Goal: Task Accomplishment & Management: Manage account settings

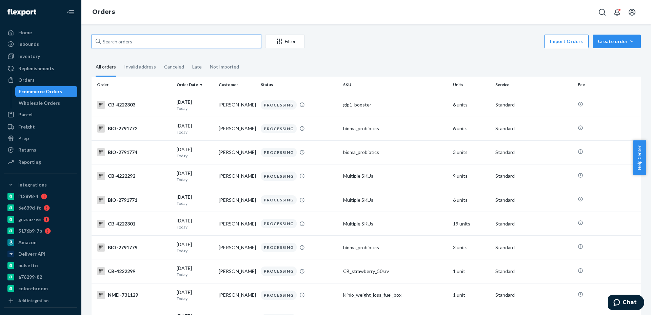
click at [163, 44] on input "text" at bounding box center [177, 42] width 170 height 14
paste input "2773743"
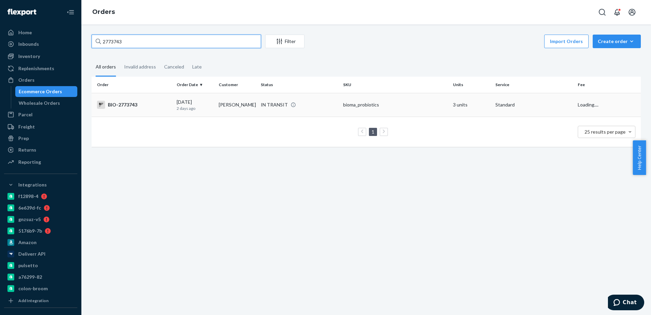
type input "2773743"
click at [320, 95] on td "IN TRANSIT" at bounding box center [299, 105] width 82 height 24
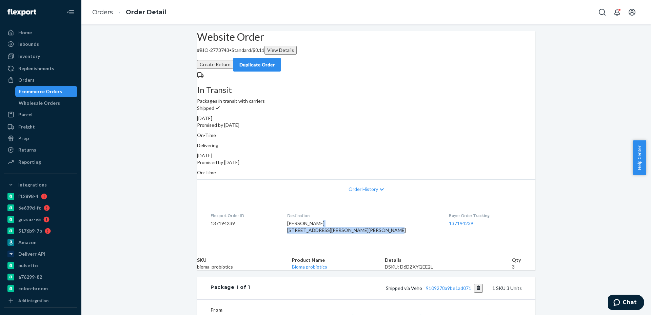
drag, startPoint x: 306, startPoint y: 219, endPoint x: 328, endPoint y: 233, distance: 26.2
click at [328, 233] on div "RENEE MOORE 10 Hazelhurst Dr Voorhees, NJ 08043-4728 US" at bounding box center [362, 227] width 151 height 14
copy span "10 Hazelhurst Dr Voorhees, NJ 08043-4728 US"
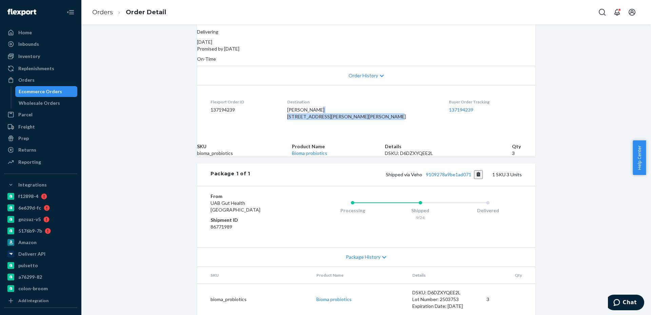
scroll to position [148, 0]
click at [465, 172] on link "9109278a9be1ad071" at bounding box center [448, 175] width 45 height 6
click at [26, 94] on div "Ecommerce Orders" at bounding box center [40, 91] width 43 height 7
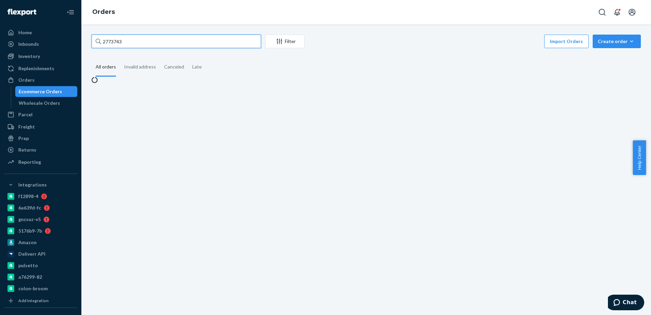
click at [134, 42] on input "2773743" at bounding box center [177, 42] width 170 height 14
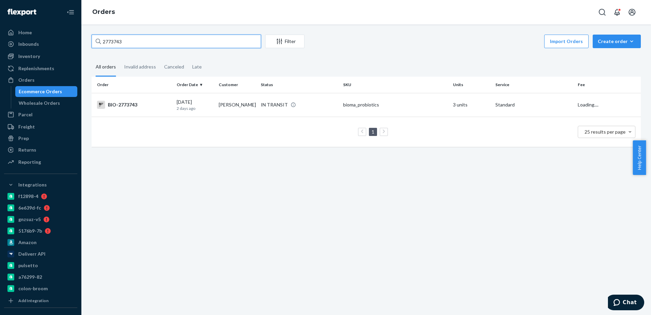
paste input "01132"
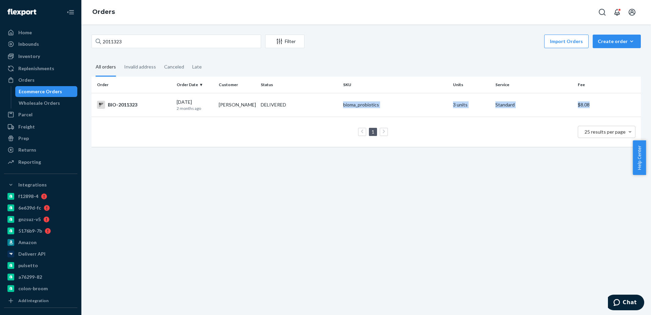
drag, startPoint x: 301, startPoint y: 108, endPoint x: 299, endPoint y: 133, distance: 25.2
click at [299, 133] on table "Order Order Date Customer Status SKU Units Service Fee BIO-2011323 06/28/2025 2…" at bounding box center [366, 112] width 549 height 70
click at [346, 242] on div "2011323 Filter Import Orders Create order Ecommerce order Removal order All ord…" at bounding box center [366, 169] width 570 height 291
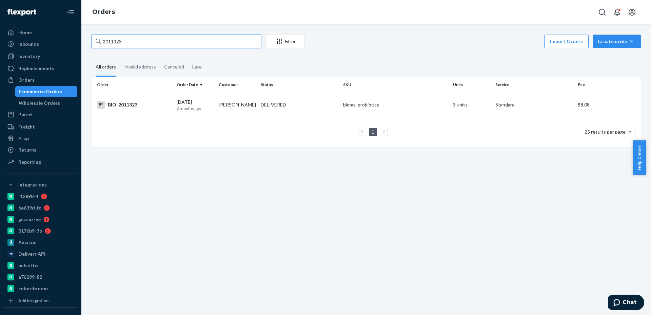
click at [248, 40] on input "2011323" at bounding box center [177, 42] width 170 height 14
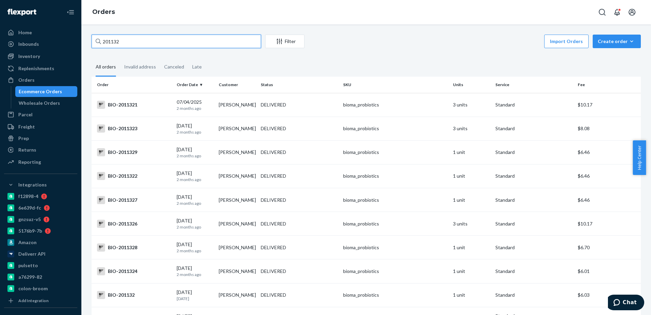
click at [168, 47] on input "201132" at bounding box center [177, 42] width 170 height 14
paste input "744283"
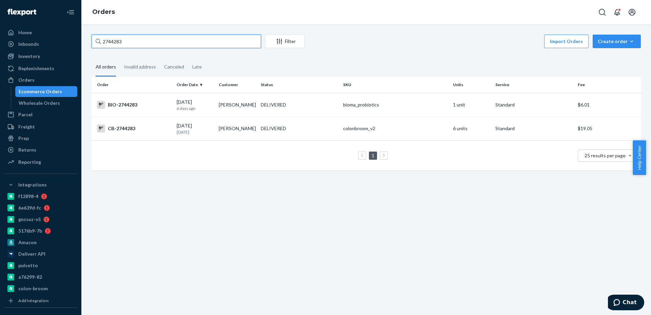
paste input "09214"
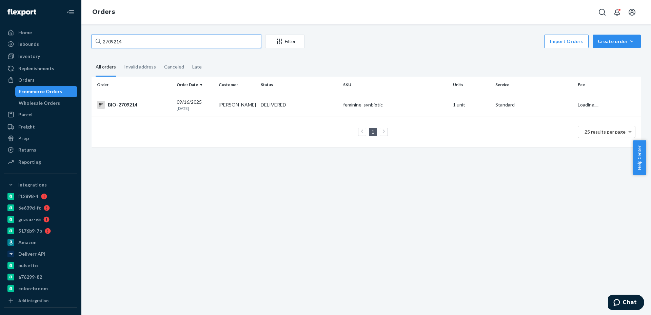
type input "2709214"
click at [211, 102] on div "09/16/2025 9 days ago" at bounding box center [195, 105] width 37 height 13
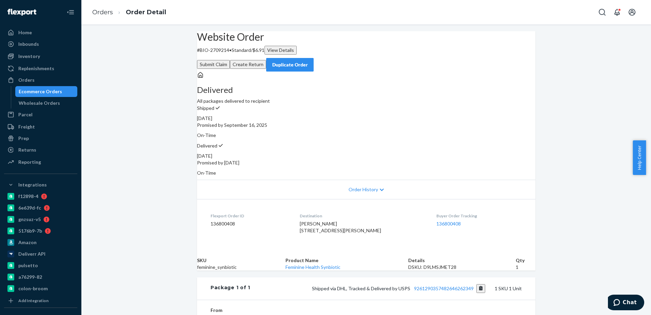
click at [266, 60] on button "Create Return" at bounding box center [248, 64] width 36 height 9
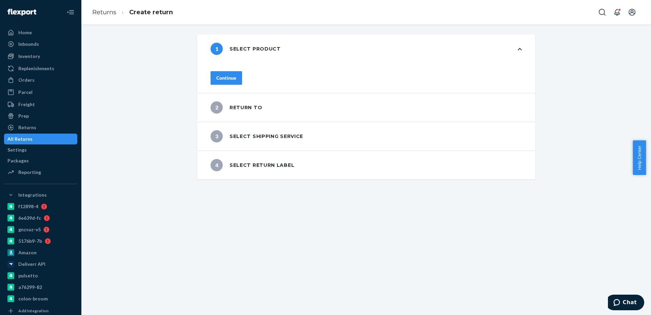
click at [260, 75] on div "Continue" at bounding box center [366, 78] width 311 height 14
click at [242, 79] on button "Continue" at bounding box center [227, 78] width 32 height 14
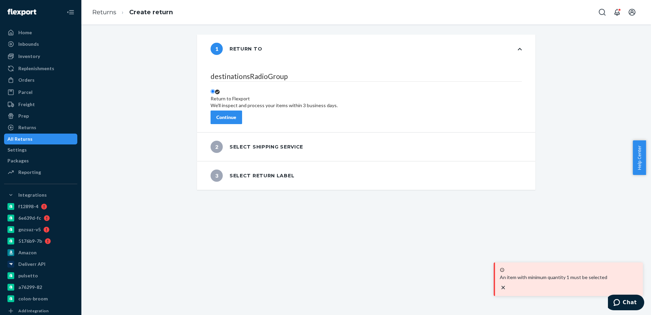
click at [236, 114] on div "Continue" at bounding box center [226, 117] width 20 height 7
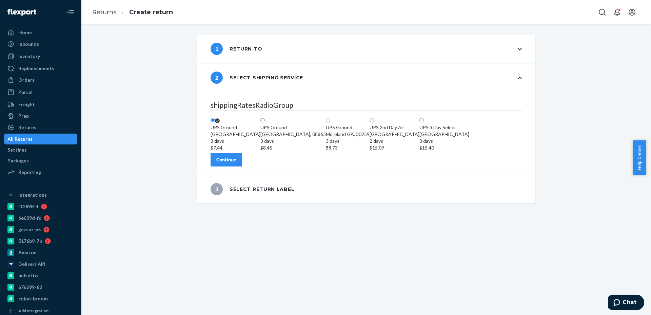
click at [242, 167] on button "Continue" at bounding box center [227, 160] width 32 height 14
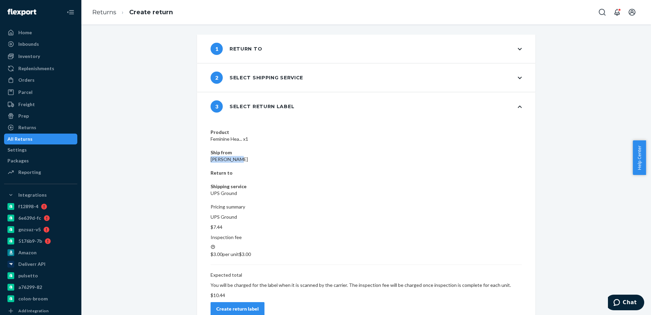
drag, startPoint x: 301, startPoint y: 131, endPoint x: 322, endPoint y: 131, distance: 20.7
click at [325, 131] on div "Product Feminine Hea... x1 Ship from Alicia Cook Return to Shipping service UPS…" at bounding box center [366, 163] width 311 height 68
copy dd "Alicia Cook"
click at [259, 306] on div "Create return label" at bounding box center [237, 309] width 42 height 7
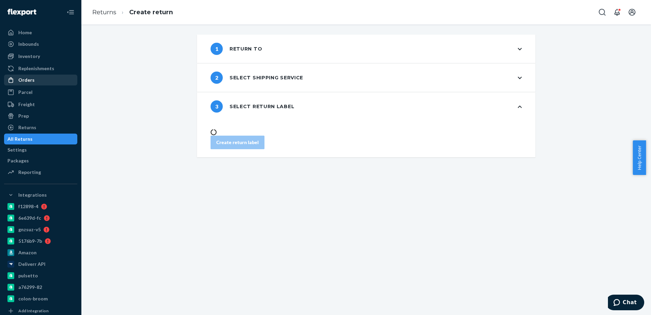
click at [18, 78] on div "Orders" at bounding box center [26, 80] width 16 height 7
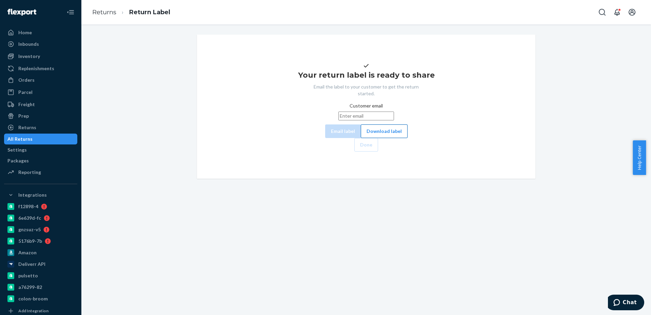
click at [361, 138] on button "Download label" at bounding box center [384, 131] width 47 height 14
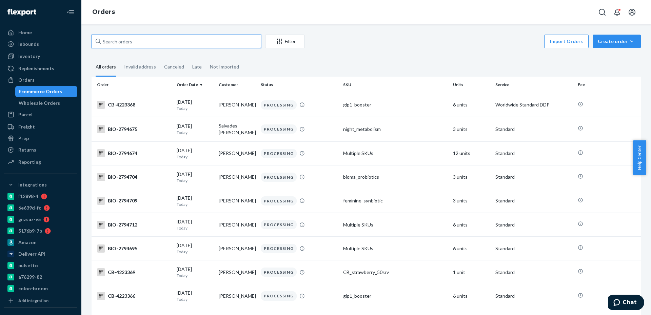
click at [138, 39] on input "text" at bounding box center [177, 42] width 170 height 14
paste input "2775208"
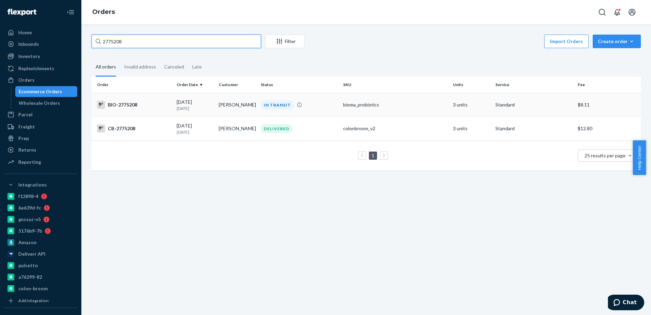
type input "2775208"
click at [245, 105] on td "[PERSON_NAME]" at bounding box center [237, 105] width 42 height 24
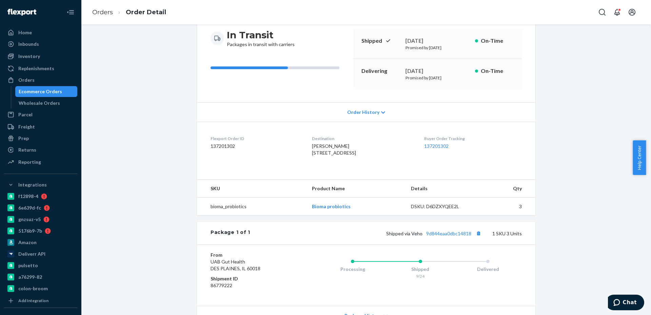
scroll to position [148, 0]
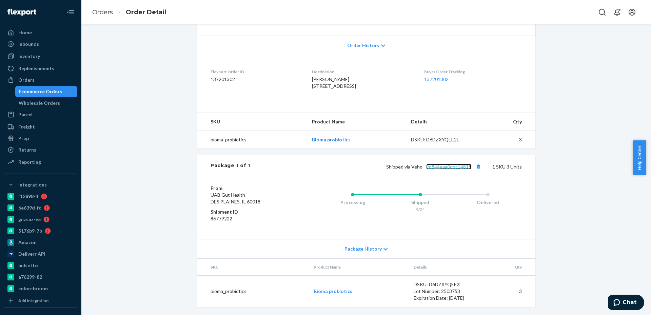
click at [443, 167] on link "9d844eaa0dbc14818" at bounding box center [448, 167] width 45 height 6
click at [443, 168] on link "9d844eaa0dbc14818" at bounding box center [448, 167] width 45 height 6
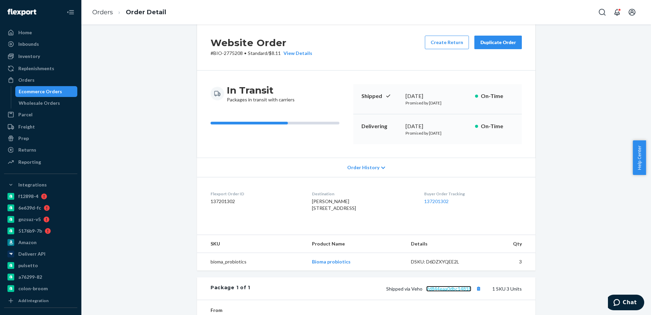
scroll to position [0, 0]
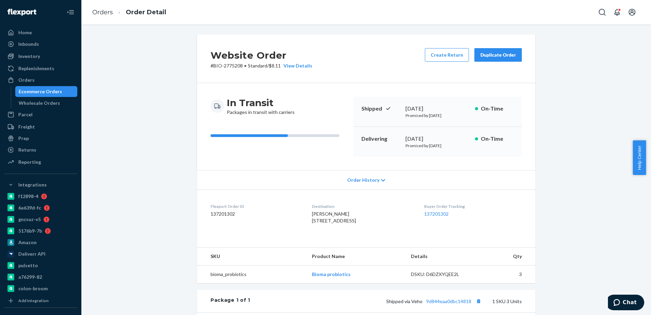
click at [32, 92] on div "Ecommerce Orders" at bounding box center [40, 91] width 43 height 7
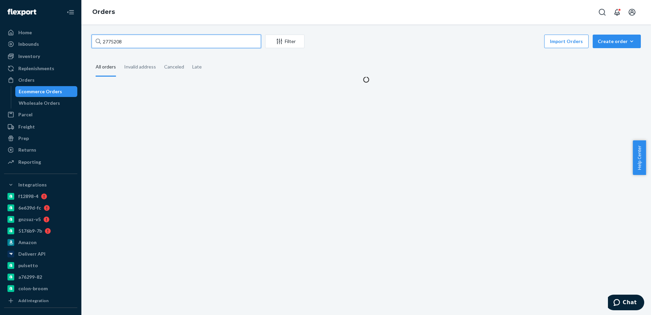
click at [152, 42] on input "2775208" at bounding box center [177, 42] width 170 height 14
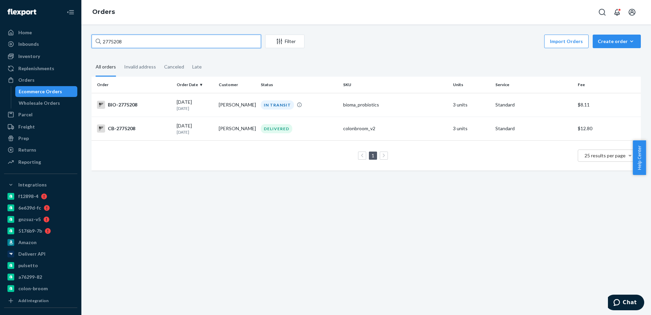
paste input "56280"
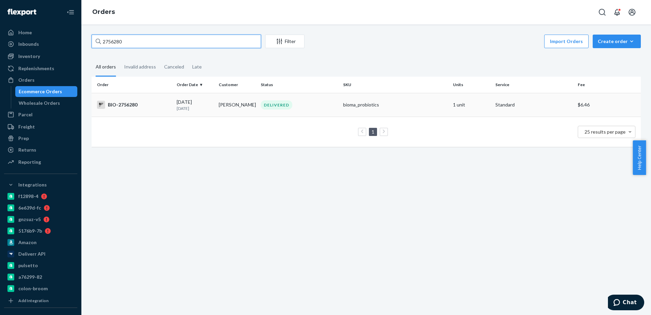
type input "2756280"
click at [152, 108] on div "BIO-2756280" at bounding box center [134, 105] width 74 height 8
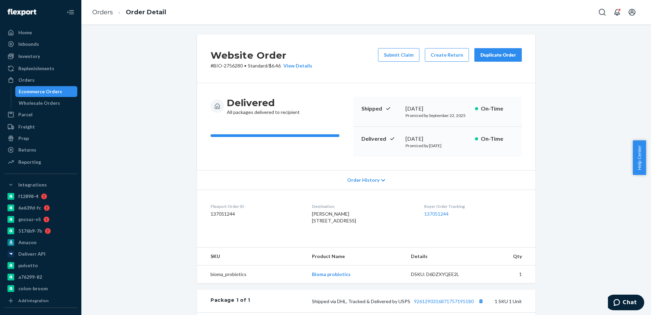
drag, startPoint x: 123, startPoint y: 103, endPoint x: 128, endPoint y: 120, distance: 18.1
click at [123, 103] on div "Website Order # BIO-2756280 • Standard / $6.46 View Details Submit Claim Create…" at bounding box center [366, 246] width 560 height 422
click at [40, 92] on div "Ecommerce Orders" at bounding box center [40, 91] width 43 height 7
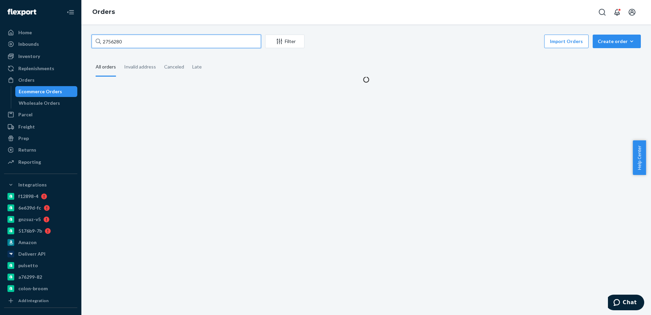
click at [111, 38] on input "2756280" at bounding box center [177, 42] width 170 height 14
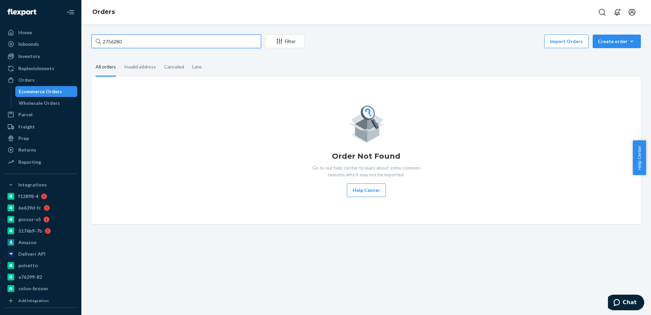
click at [111, 38] on input "2756280" at bounding box center [177, 42] width 170 height 14
paste input "2949"
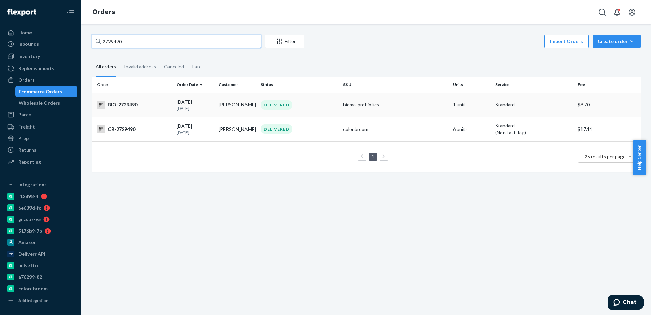
type input "2729490"
click at [238, 101] on td "[PERSON_NAME]" at bounding box center [237, 105] width 42 height 24
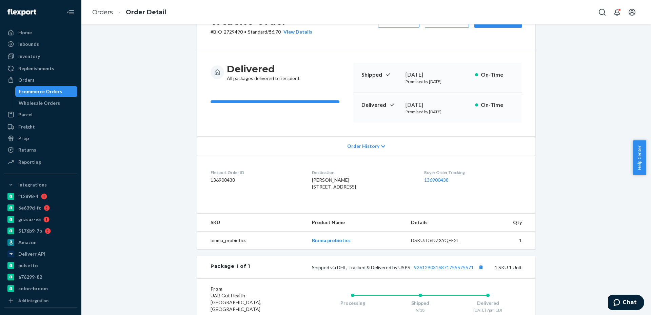
scroll to position [136, 0]
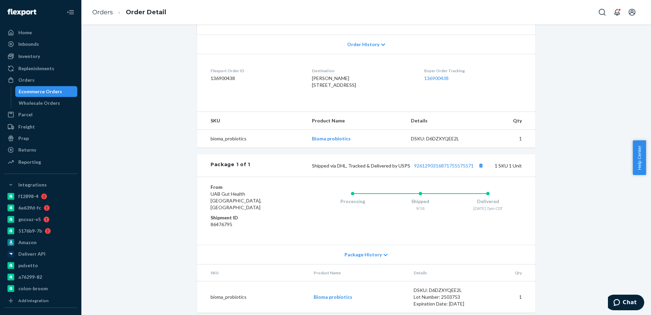
click at [52, 90] on div "Ecommerce Orders" at bounding box center [40, 91] width 43 height 7
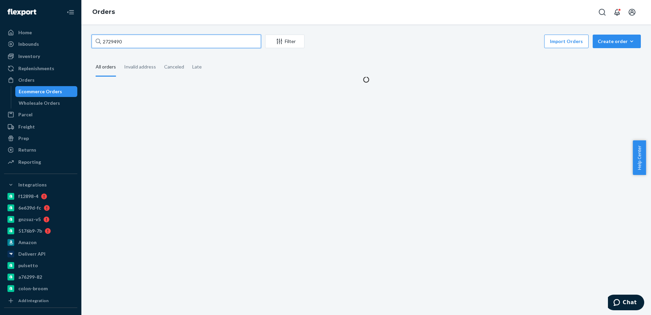
click at [124, 37] on input "2729490" at bounding box center [177, 42] width 170 height 14
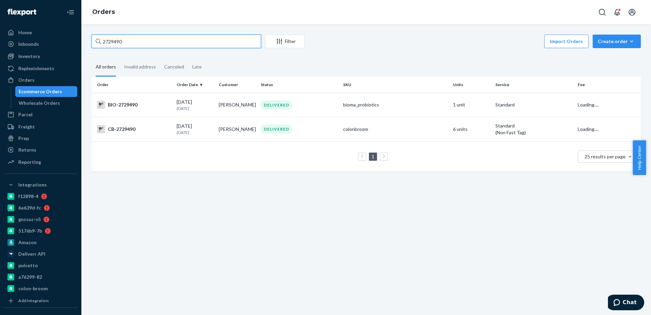
paste input "163"
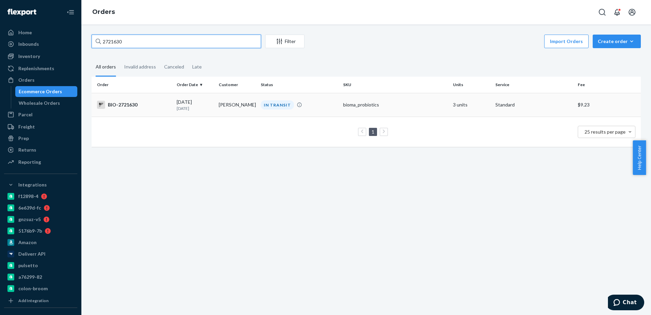
type input "2721630"
click at [214, 105] on td "[DATE] [DATE]" at bounding box center [195, 105] width 42 height 24
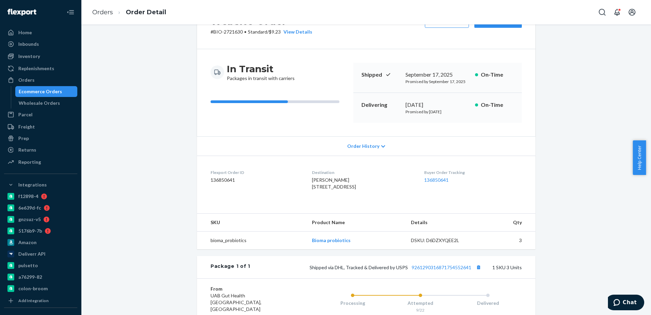
scroll to position [102, 0]
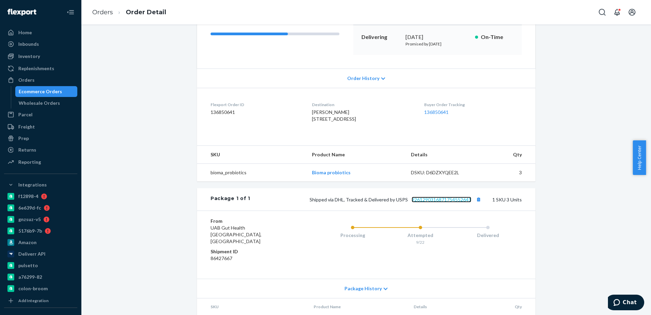
click at [446, 202] on link "9261290316871754552641" at bounding box center [442, 200] width 60 height 6
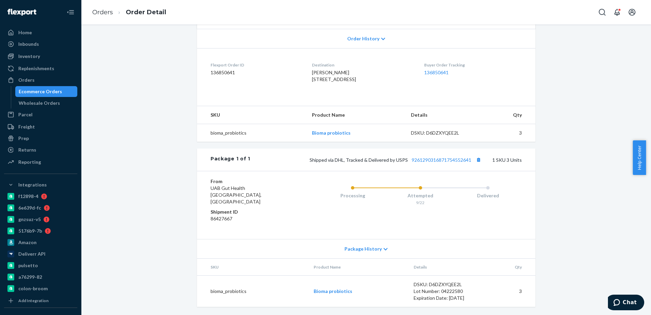
click at [367, 183] on div "Website Order # BIO-2721630 • Standard / $9.23 View Details Create Return Dupli…" at bounding box center [366, 100] width 338 height 414
click at [55, 95] on div "Ecommerce Orders" at bounding box center [46, 91] width 61 height 9
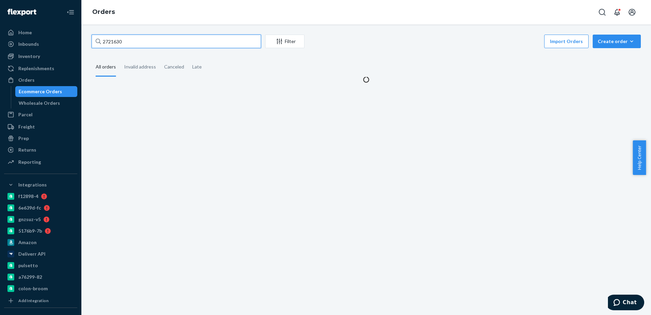
click at [121, 40] on input "2721630" at bounding box center [177, 42] width 170 height 14
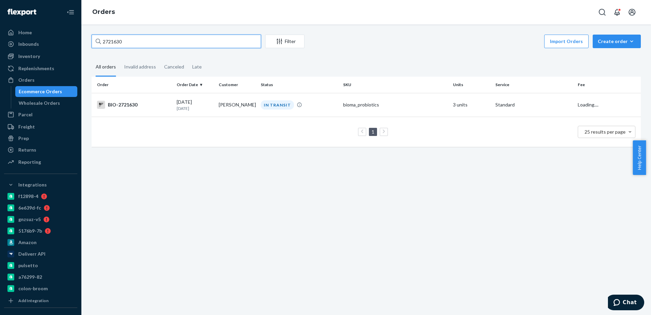
click at [121, 40] on input "2721630" at bounding box center [177, 42] width 170 height 14
paste input "63856"
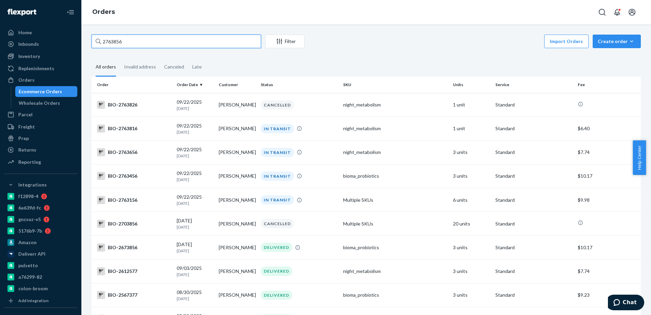
click at [190, 45] on input "2763856" at bounding box center [177, 42] width 170 height 14
paste input "text"
click at [160, 46] on input "2763856" at bounding box center [177, 42] width 170 height 14
paste input "27"
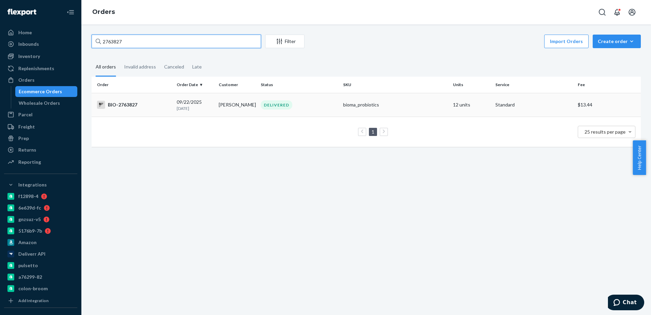
type input "2763827"
click at [183, 108] on p "[DATE]" at bounding box center [195, 108] width 37 height 6
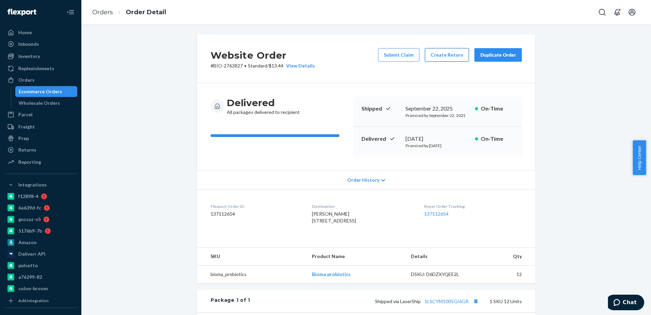
click at [442, 60] on button "Create Return" at bounding box center [447, 55] width 44 height 14
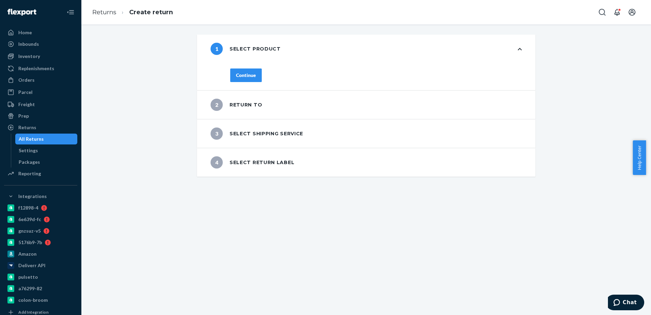
click at [256, 77] on button "Continue" at bounding box center [246, 76] width 32 height 14
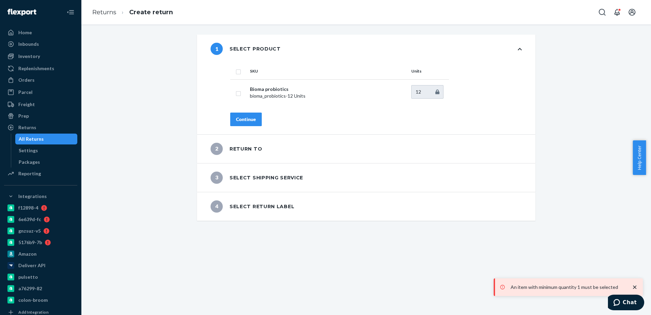
click at [256, 78] on th "SKU" at bounding box center [327, 71] width 161 height 16
click at [236, 90] on input "checkbox" at bounding box center [238, 92] width 5 height 7
checkbox input "true"
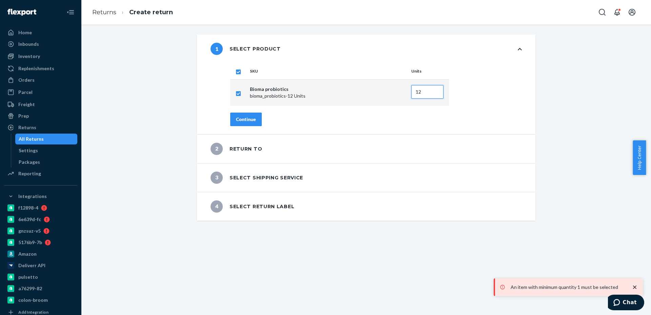
click at [434, 95] on input "12" at bounding box center [427, 92] width 32 height 14
click at [434, 94] on input "11" at bounding box center [427, 92] width 32 height 14
click at [434, 94] on input "10" at bounding box center [427, 92] width 32 height 14
click at [434, 94] on input "9" at bounding box center [427, 92] width 32 height 14
click at [434, 94] on input "8" at bounding box center [427, 92] width 32 height 14
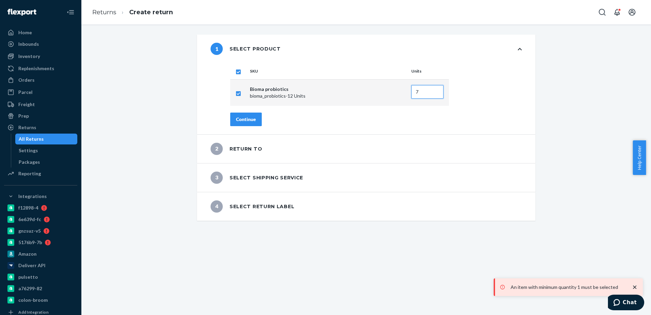
click at [434, 94] on input "7" at bounding box center [427, 92] width 32 height 14
type input "6"
click at [434, 94] on input "6" at bounding box center [427, 92] width 32 height 14
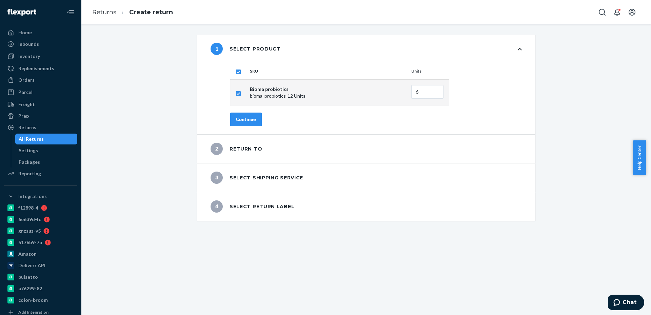
click at [246, 116] on div "Continue" at bounding box center [246, 119] width 20 height 7
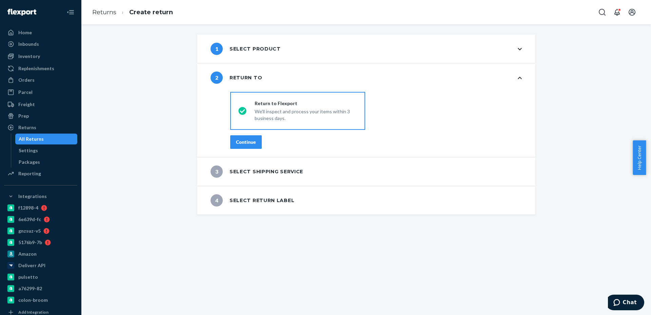
click at [249, 144] on div "Continue" at bounding box center [246, 142] width 20 height 7
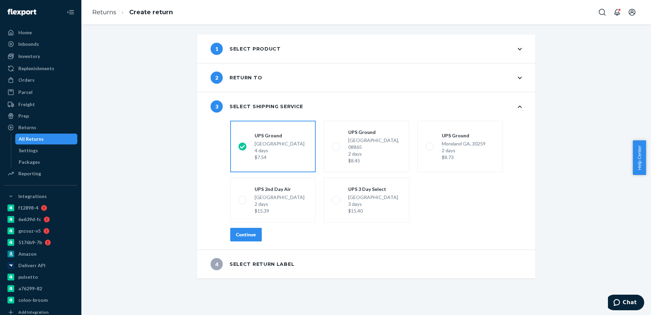
click at [500, 43] on div "1 Select product" at bounding box center [366, 49] width 338 height 28
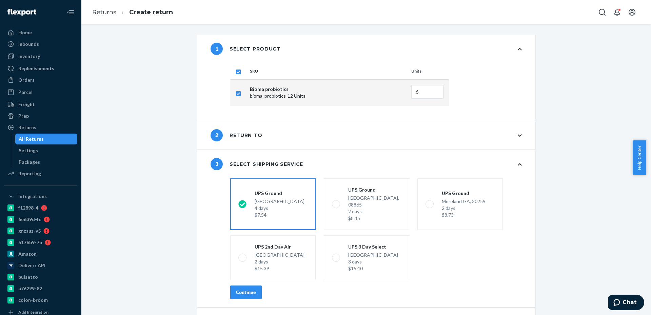
click at [500, 43] on div "1 Select product" at bounding box center [366, 49] width 338 height 28
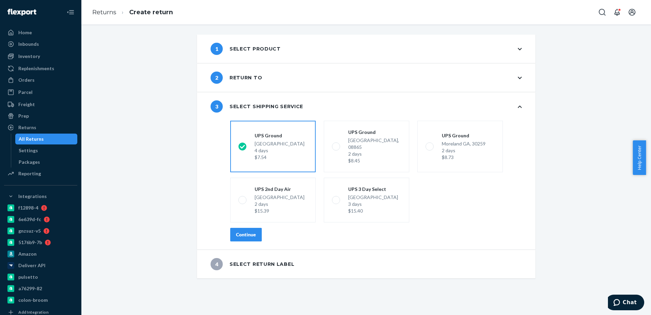
click at [245, 228] on button "Continue" at bounding box center [246, 235] width 32 height 14
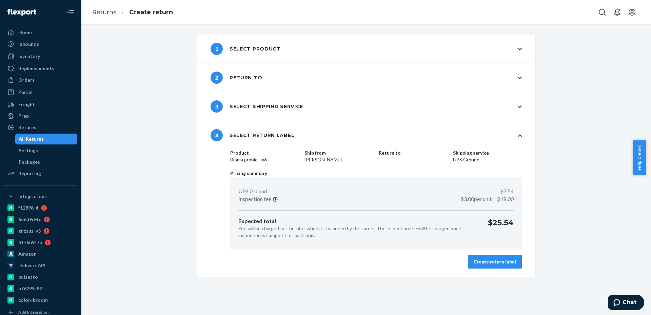
click at [484, 264] on div "Create return label" at bounding box center [495, 261] width 42 height 7
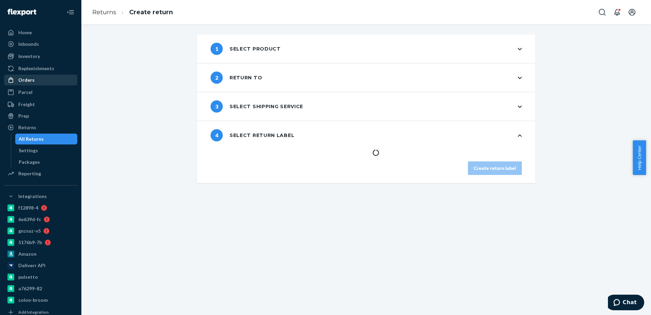
click at [38, 80] on div "Orders" at bounding box center [41, 79] width 72 height 9
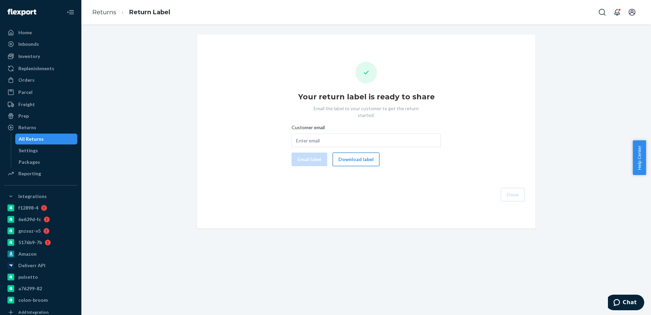
click at [345, 153] on button "Download label" at bounding box center [356, 160] width 47 height 14
